Goal: Information Seeking & Learning: Stay updated

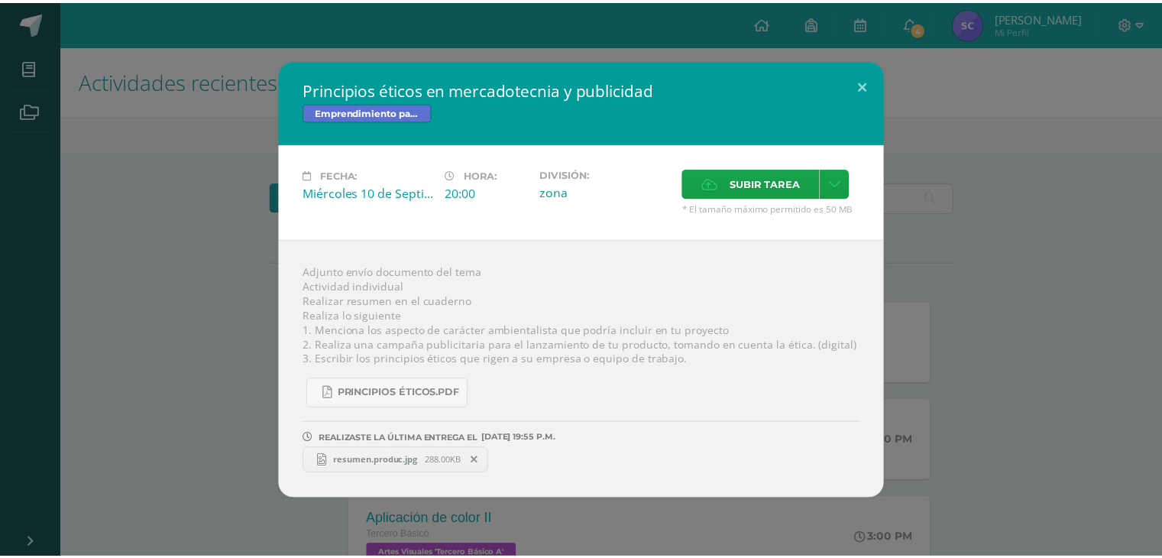
scroll to position [342, 0]
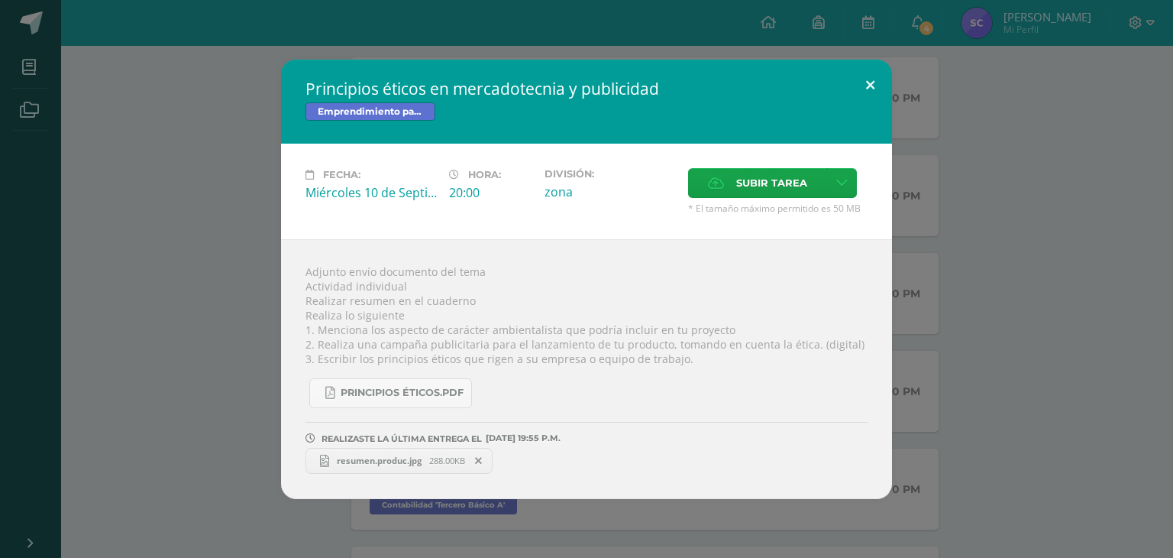
click at [865, 86] on button at bounding box center [870, 86] width 44 height 52
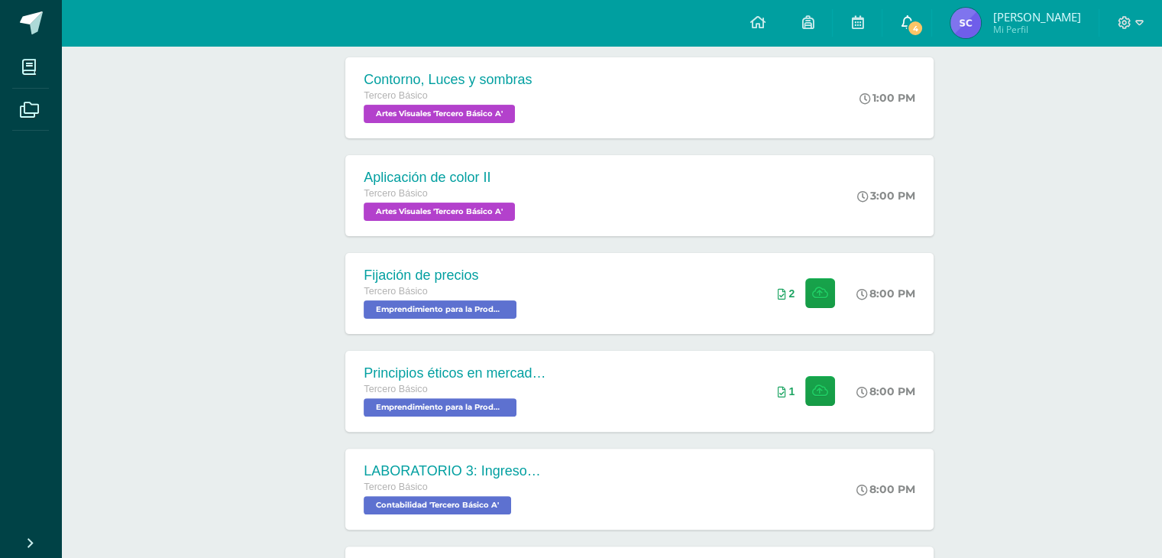
click at [907, 19] on icon at bounding box center [906, 22] width 12 height 14
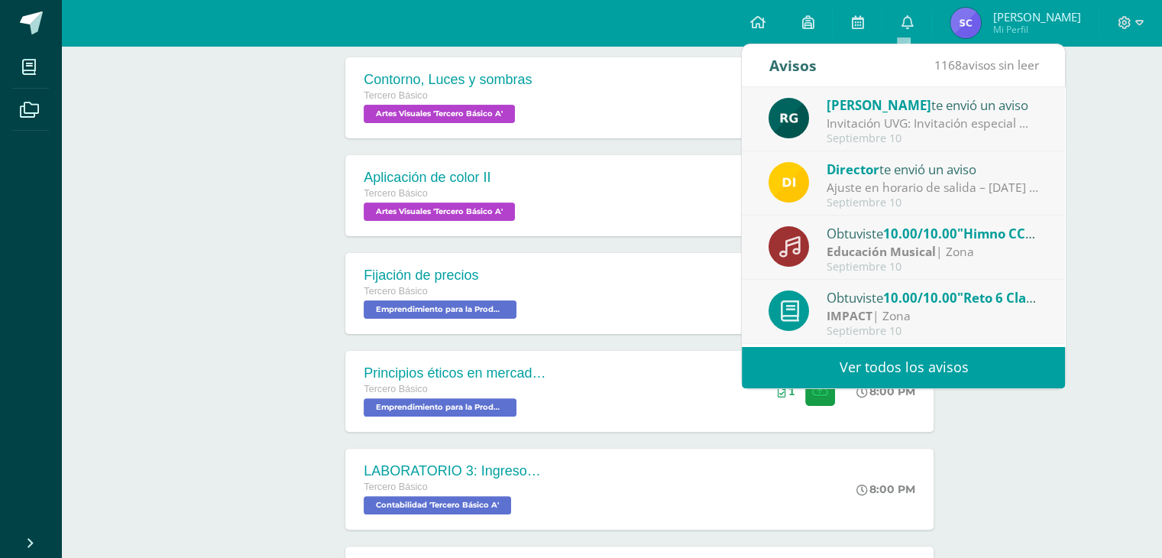
click at [952, 121] on div "Invitación UVG: Invitación especial ✨ El programa Mujeres en Ingeniería – Virtu…" at bounding box center [932, 124] width 212 height 18
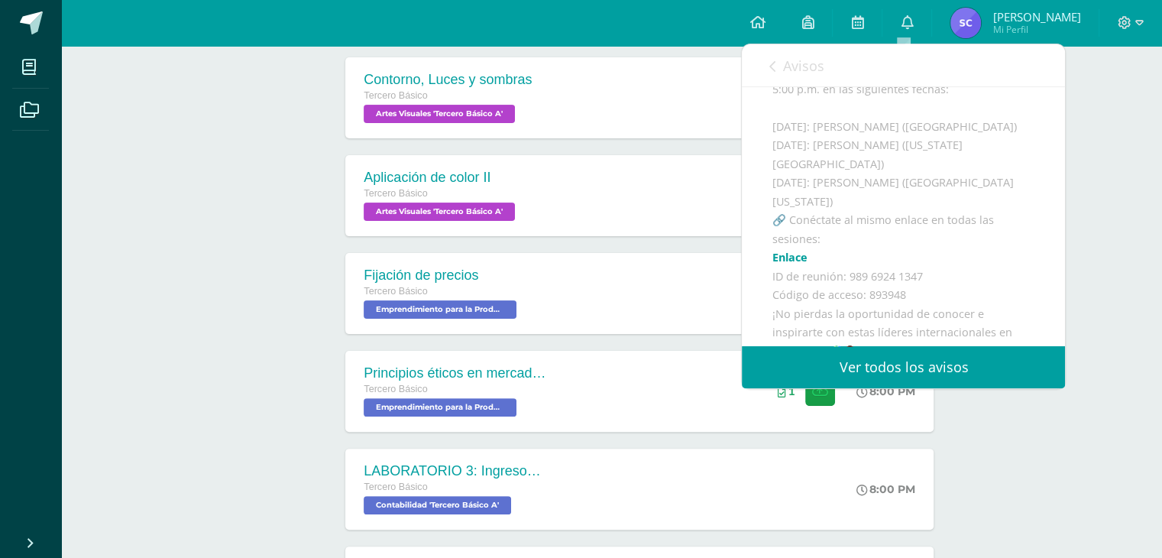
scroll to position [296, 0]
drag, startPoint x: 871, startPoint y: 218, endPoint x: 903, endPoint y: 227, distance: 34.1
click at [903, 227] on div "Invitación especial ✨ El programa Mujeres en Ingeniería – Virtual de la Univers…" at bounding box center [903, 209] width 262 height 561
click at [913, 173] on div "Invitación especial ✨ El programa Mujeres en Ingeniería – Virtual de la Univers…" at bounding box center [903, 209] width 262 height 561
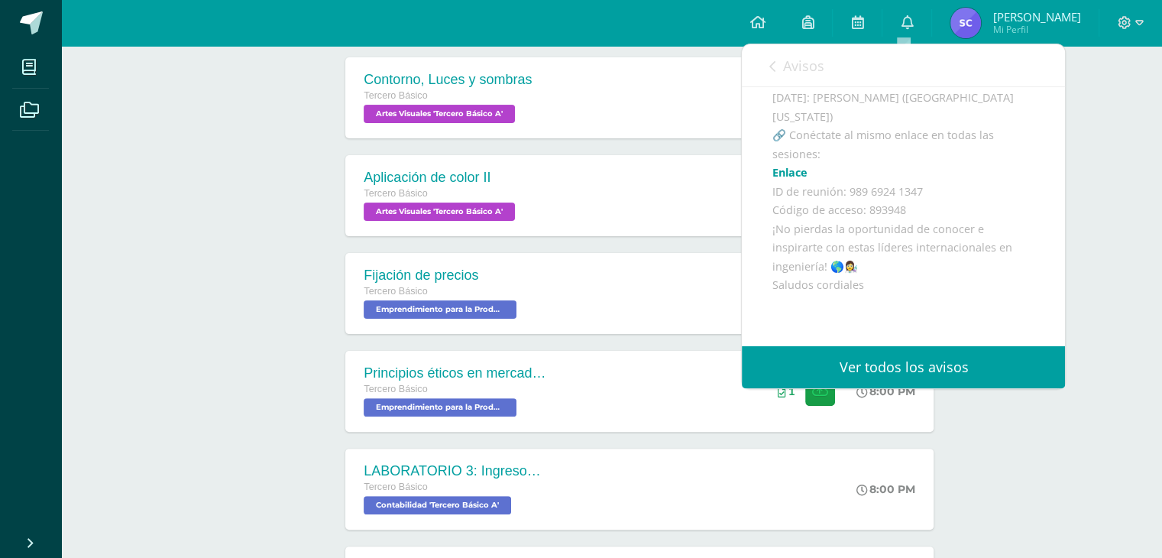
scroll to position [386, 0]
click at [811, 375] on link "Ver todos los avisos" at bounding box center [903, 367] width 323 height 42
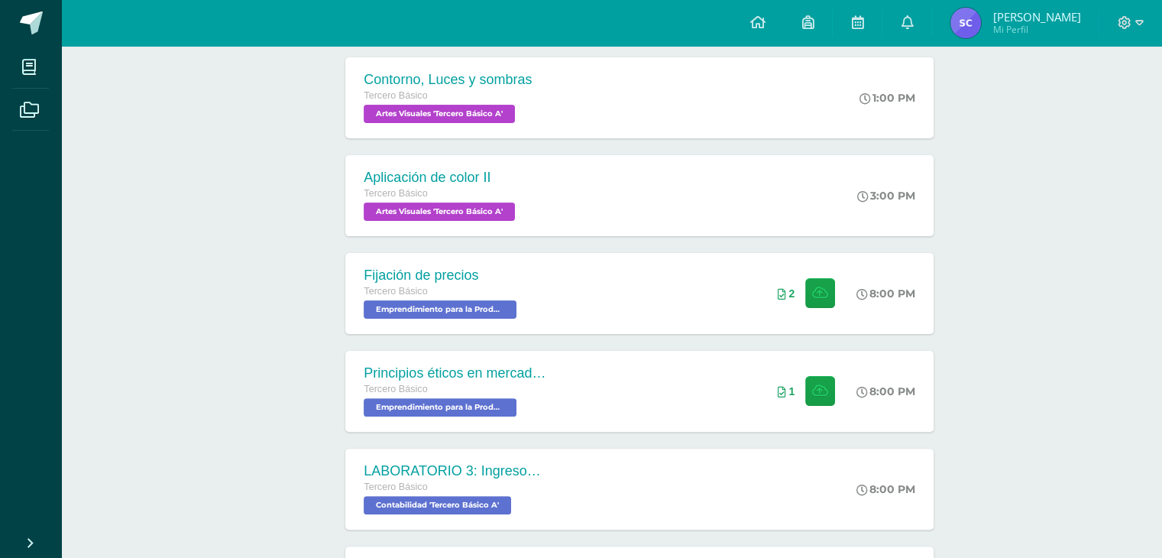
click at [1115, 378] on div "Actividades recientes y próximas Tablero Pendientes de entrega Entregadas todas…" at bounding box center [611, 458] width 1101 height 1508
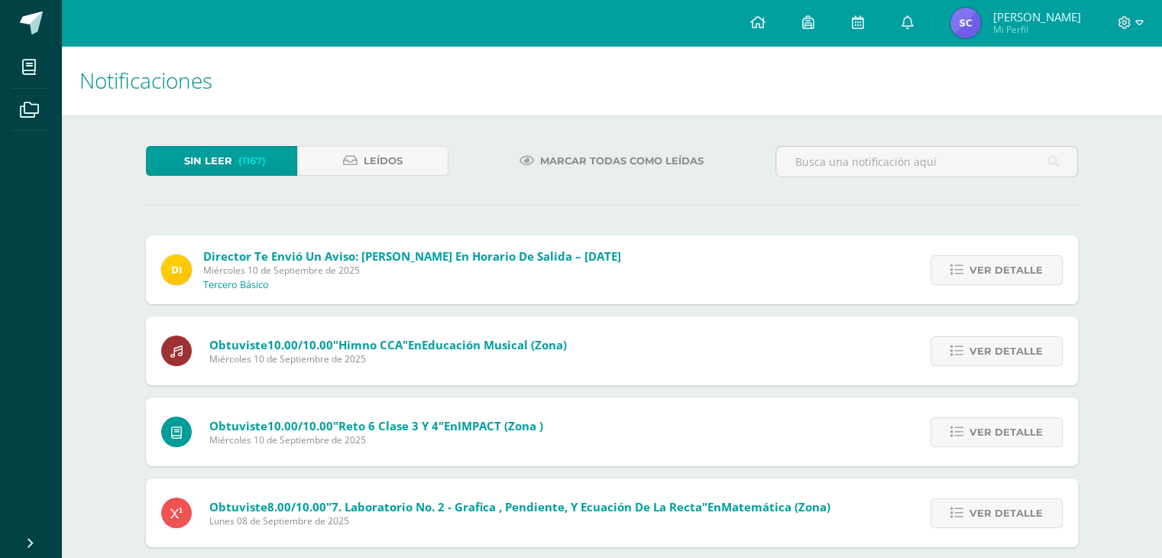
drag, startPoint x: 913, startPoint y: 8, endPoint x: 938, endPoint y: 141, distance: 135.3
click at [900, 18] on icon at bounding box center [906, 22] width 12 height 14
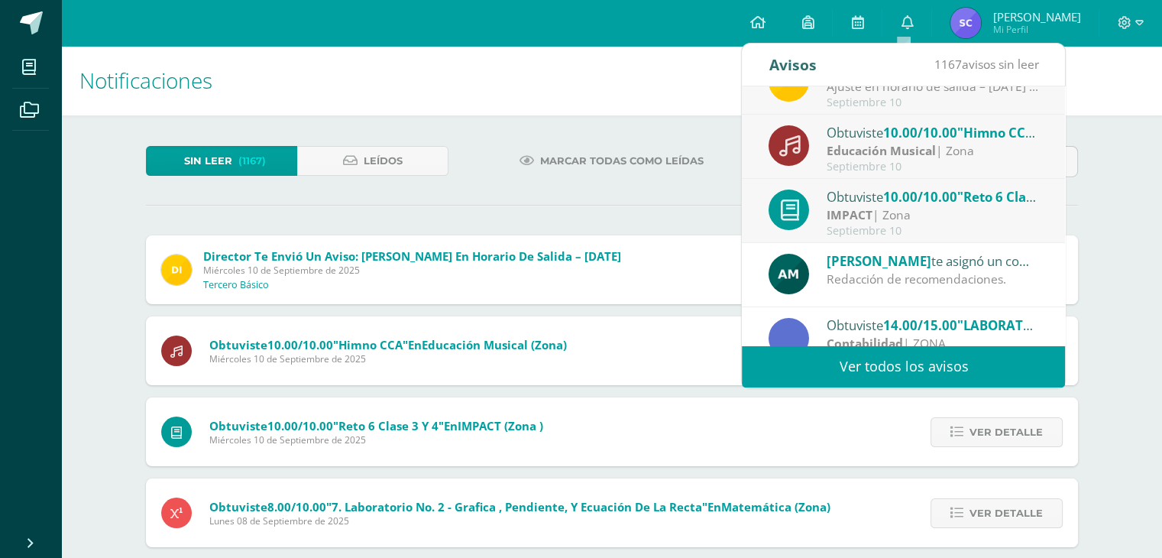
scroll to position [99, 0]
drag, startPoint x: 991, startPoint y: 221, endPoint x: 1020, endPoint y: 198, distance: 37.6
drag, startPoint x: 1020, startPoint y: 198, endPoint x: 1048, endPoint y: 224, distance: 37.8
drag, startPoint x: 1048, startPoint y: 224, endPoint x: 963, endPoint y: 184, distance: 93.6
click at [963, 184] on div "Obtuviste 10.00/10.00 "Reto 6 Clase 3 y 4" en IMPACT IMPACT | Zona [DATE]" at bounding box center [903, 211] width 323 height 64
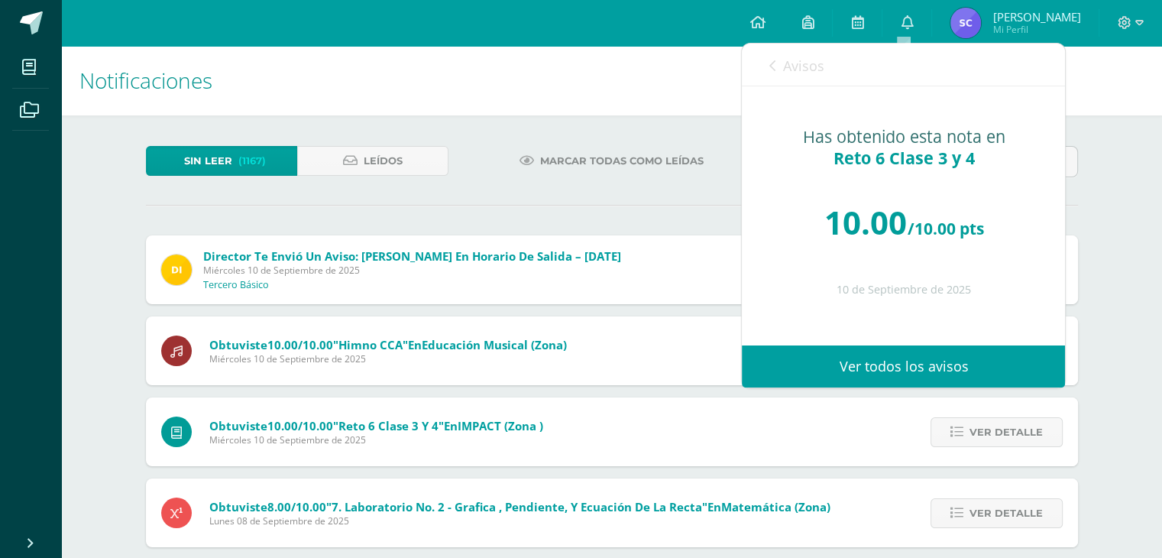
click at [802, 65] on span "Avisos" at bounding box center [802, 66] width 41 height 18
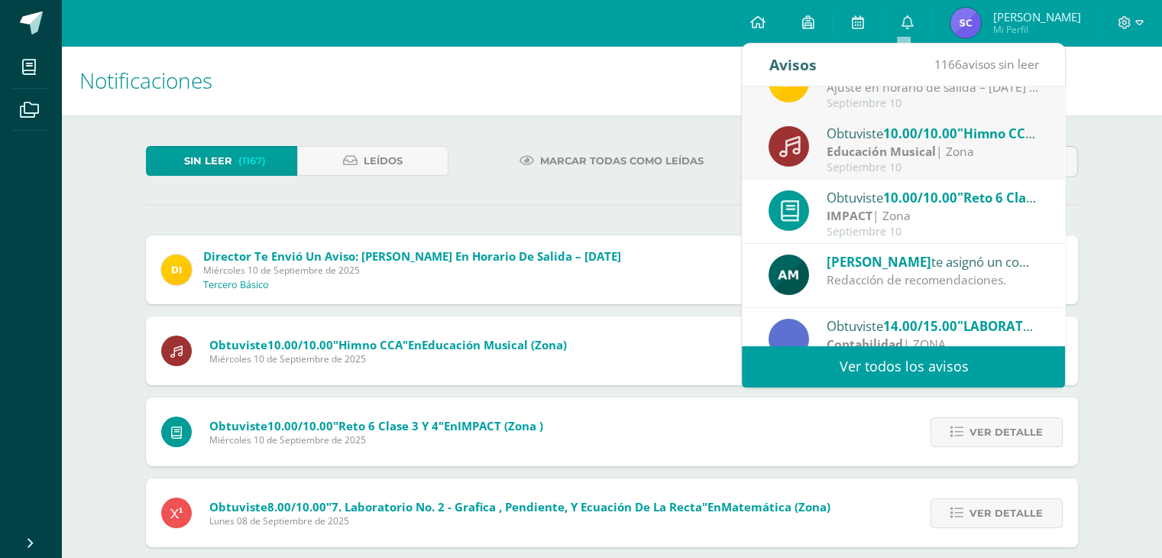
click at [919, 161] on div "Septiembre 10" at bounding box center [932, 167] width 212 height 13
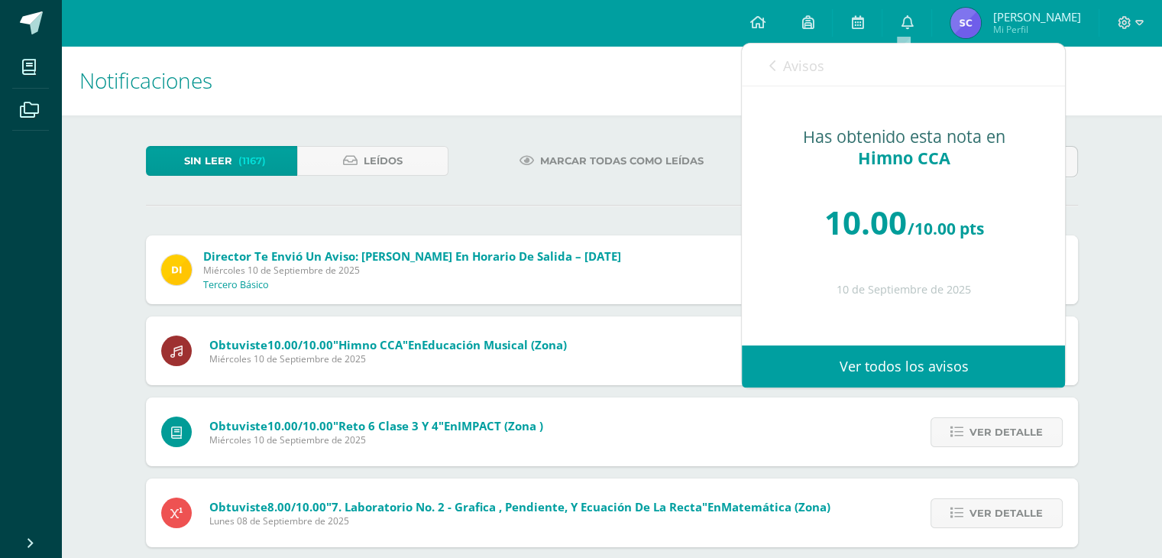
click at [793, 57] on span "Avisos" at bounding box center [802, 66] width 41 height 18
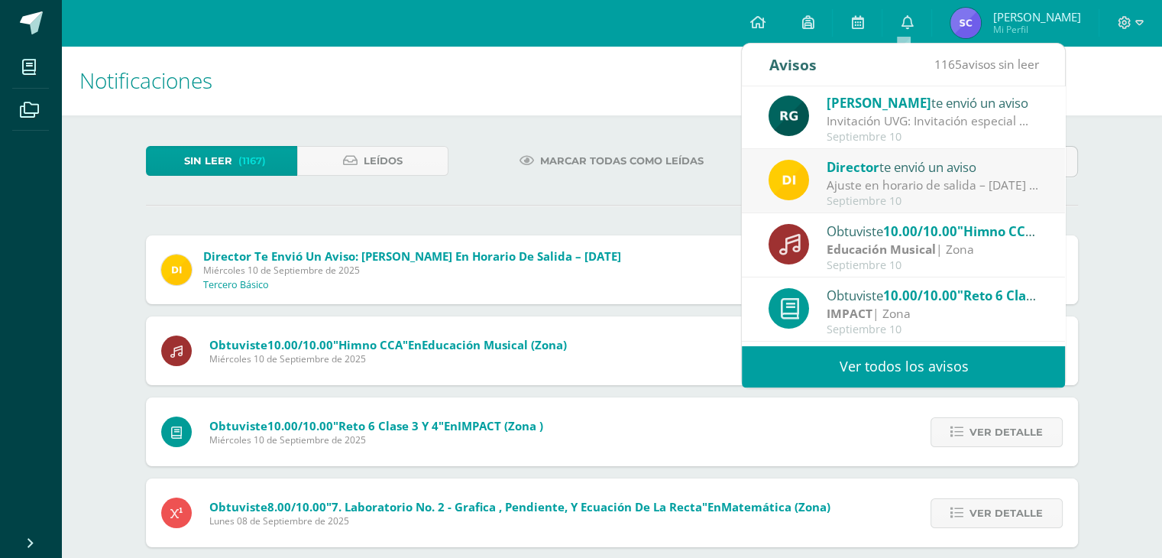
scroll to position [0, 0]
click at [892, 160] on div "Director te envió un aviso" at bounding box center [932, 168] width 212 height 20
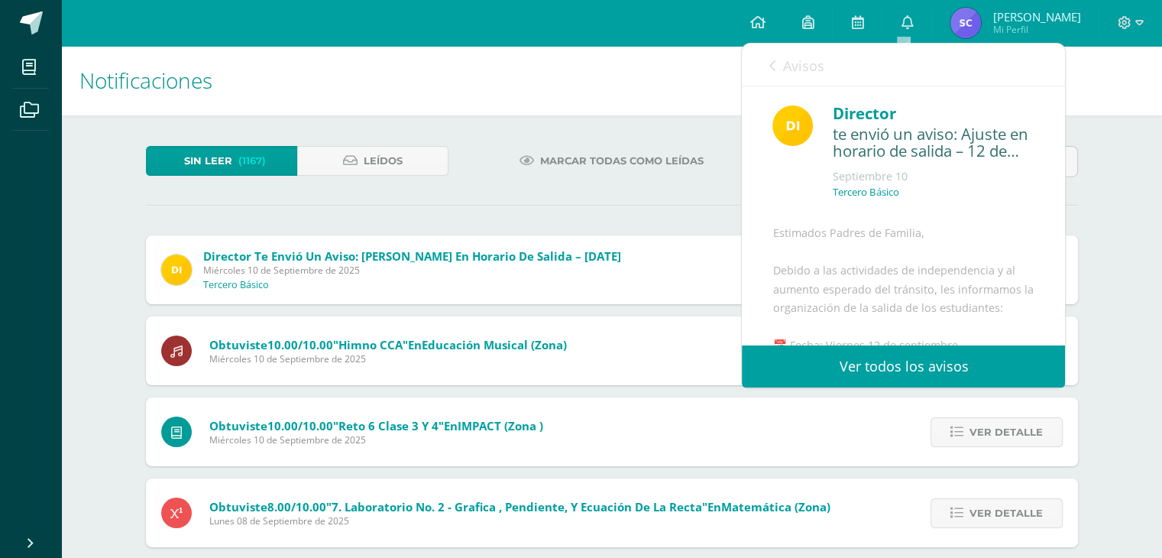
click at [807, 60] on span "Avisos" at bounding box center [802, 66] width 41 height 18
